Goal: Information Seeking & Learning: Learn about a topic

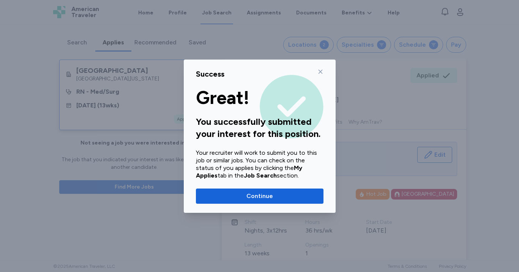
scroll to position [106, 0]
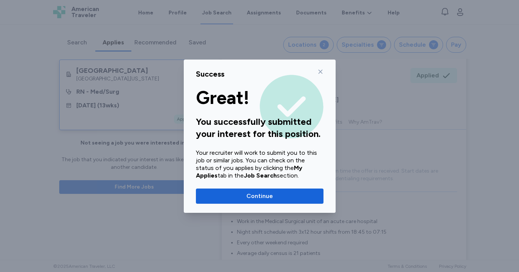
click at [321, 71] on icon at bounding box center [320, 72] width 6 height 6
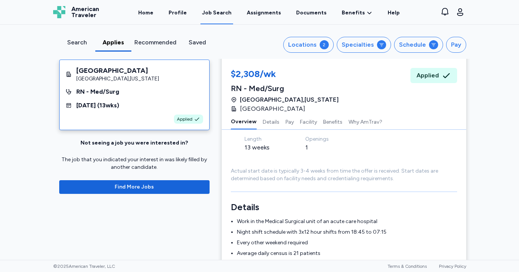
click at [76, 40] on div "Search" at bounding box center [77, 42] width 30 height 9
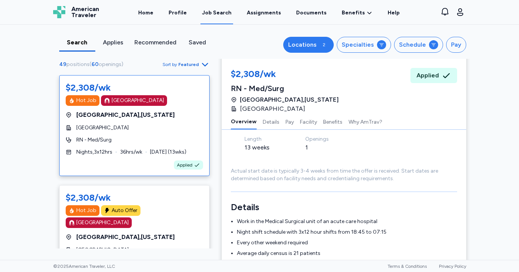
click at [292, 47] on button "Locations 2" at bounding box center [308, 45] width 50 height 16
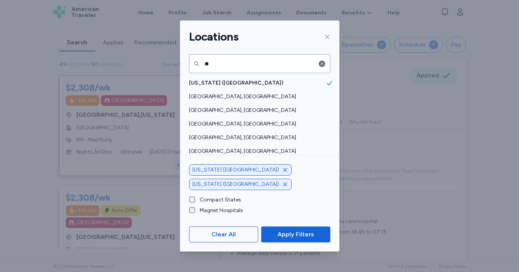
click at [283, 172] on icon "button" at bounding box center [285, 170] width 4 height 4
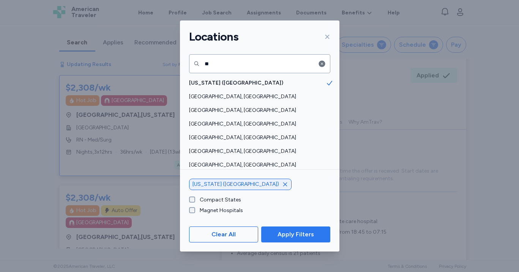
click at [289, 232] on span "Apply Filters" at bounding box center [295, 234] width 36 height 9
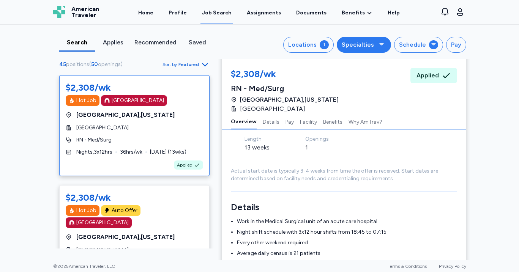
click at [360, 48] on div "Specialties" at bounding box center [358, 44] width 32 height 9
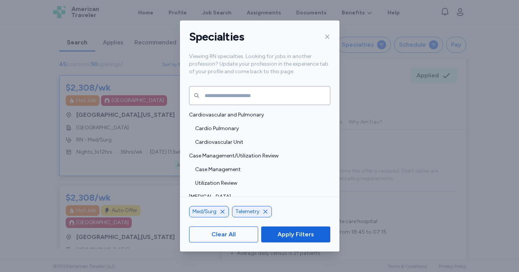
click at [223, 212] on icon "button" at bounding box center [222, 212] width 6 height 6
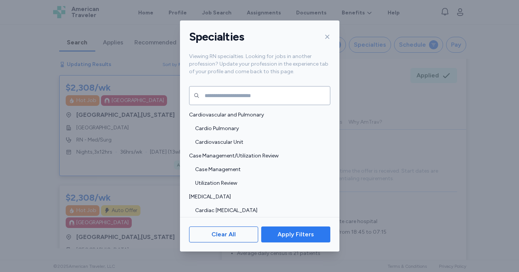
click at [312, 233] on span "Apply Filters" at bounding box center [295, 234] width 36 height 9
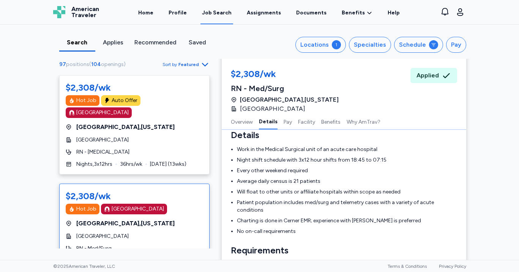
click at [24, 93] on div "Search Applies Recommended Saved Locations 1 Specialties Schedule Pay 97 positi…" at bounding box center [259, 142] width 519 height 235
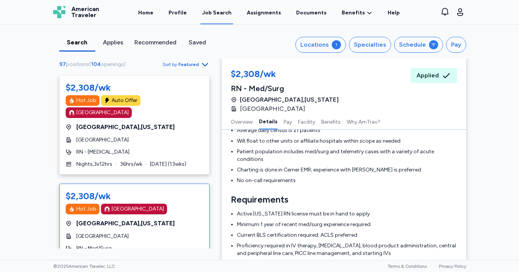
scroll to position [289, 0]
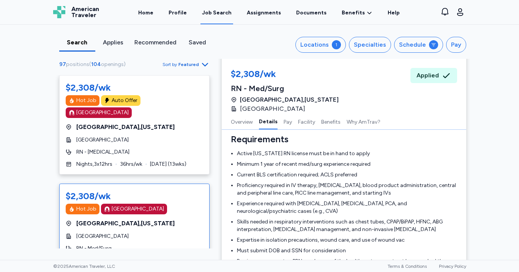
click at [143, 68] on div "97 positions ( 104 openings ) Sort by Featured" at bounding box center [134, 64] width 150 height 9
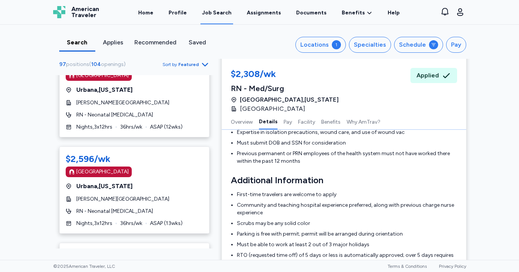
scroll to position [919, 0]
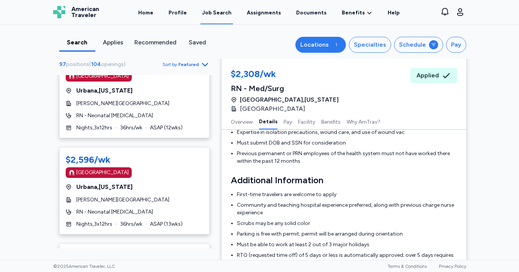
click at [317, 43] on div "Locations" at bounding box center [314, 44] width 28 height 9
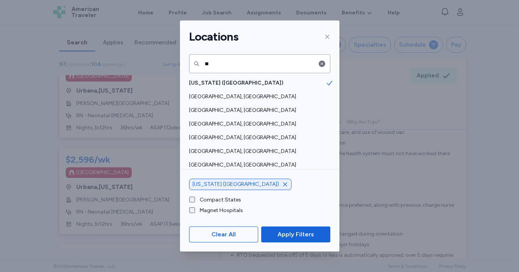
click at [282, 185] on icon "button" at bounding box center [285, 184] width 6 height 6
click at [328, 33] on div at bounding box center [325, 37] width 9 height 12
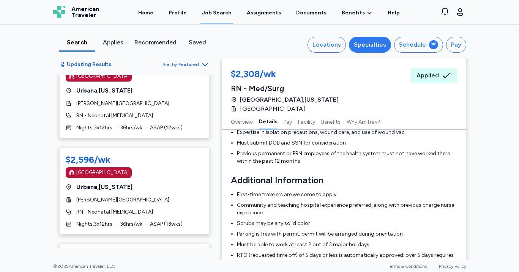
click at [373, 48] on div "Specialties" at bounding box center [370, 44] width 32 height 9
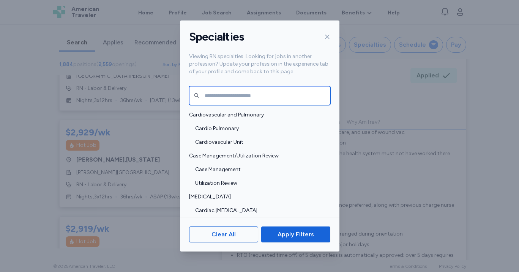
click at [241, 99] on input "text" at bounding box center [259, 95] width 141 height 19
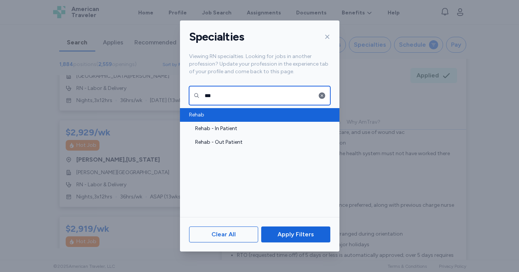
type input "***"
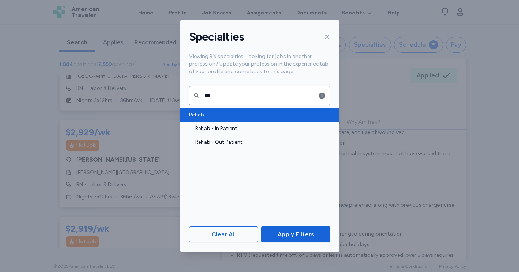
click at [236, 117] on span "Rehab" at bounding box center [257, 115] width 137 height 8
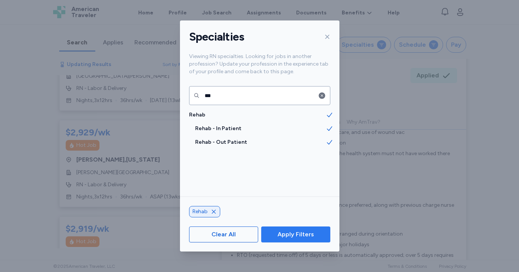
click at [305, 238] on span "Apply Filters" at bounding box center [295, 234] width 36 height 9
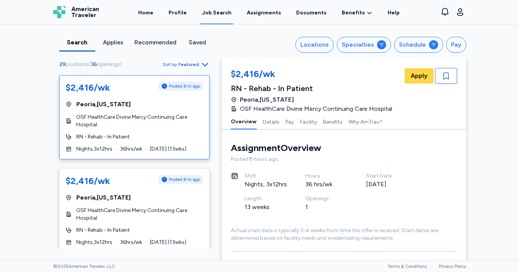
click at [135, 136] on div "RN - Rehab - In Patient" at bounding box center [134, 137] width 137 height 8
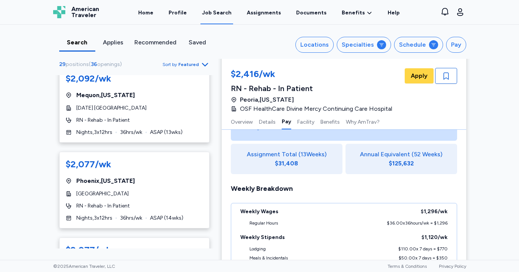
scroll to position [404, 0]
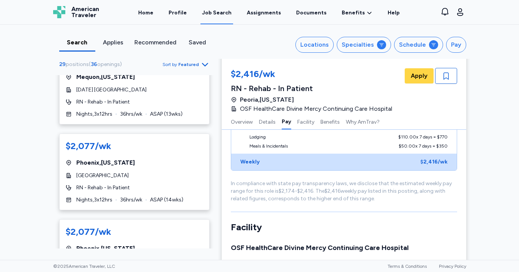
click at [27, 145] on div "Search Applies Recommended Saved Locations Specialties Schedule Pay 29 position…" at bounding box center [259, 142] width 519 height 235
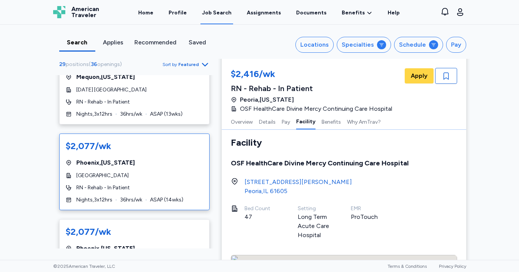
scroll to position [699, 0]
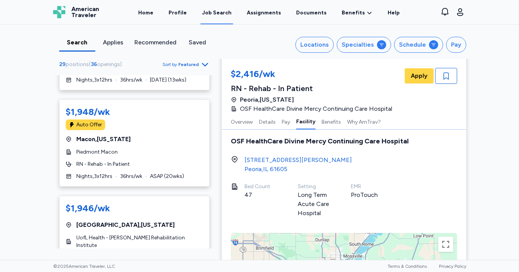
scroll to position [1018, 0]
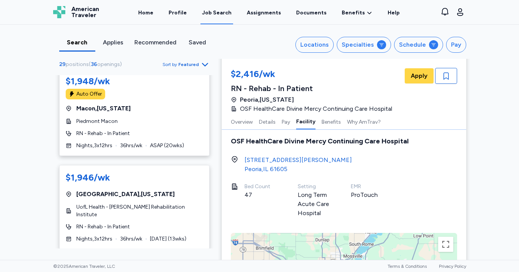
click at [196, 65] on span "Featured" at bounding box center [188, 64] width 20 height 6
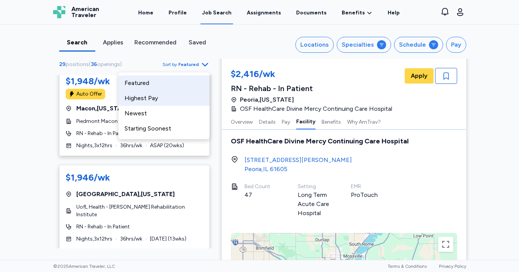
click at [165, 98] on div "Highest Pay" at bounding box center [163, 98] width 91 height 15
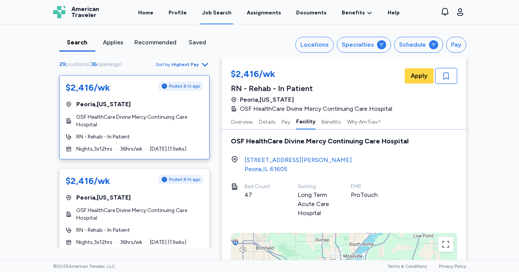
click at [22, 131] on div "Search Applies Recommended Saved Locations Specialties Schedule Pay 29 position…" at bounding box center [259, 142] width 519 height 235
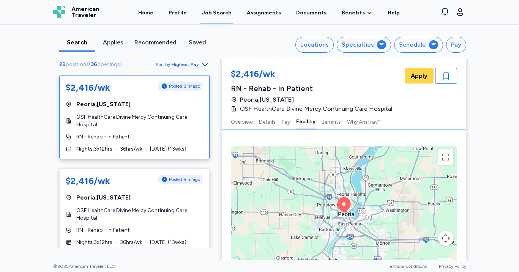
scroll to position [789, 0]
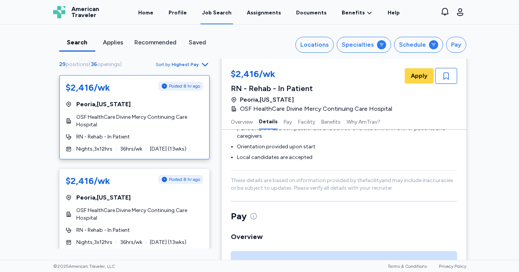
click at [142, 126] on span "OSF HealthCare Divine Mercy Continuing Care Hospital" at bounding box center [139, 120] width 127 height 15
drag, startPoint x: 239, startPoint y: 112, endPoint x: 391, endPoint y: 109, distance: 152.6
click at [391, 109] on div "[GEOGRAPHIC_DATA] , [US_STATE] OSF HealthCare Divine Mercy Continuing Care Hosp…" at bounding box center [314, 104] width 166 height 18
